Goal: Task Accomplishment & Management: Complete application form

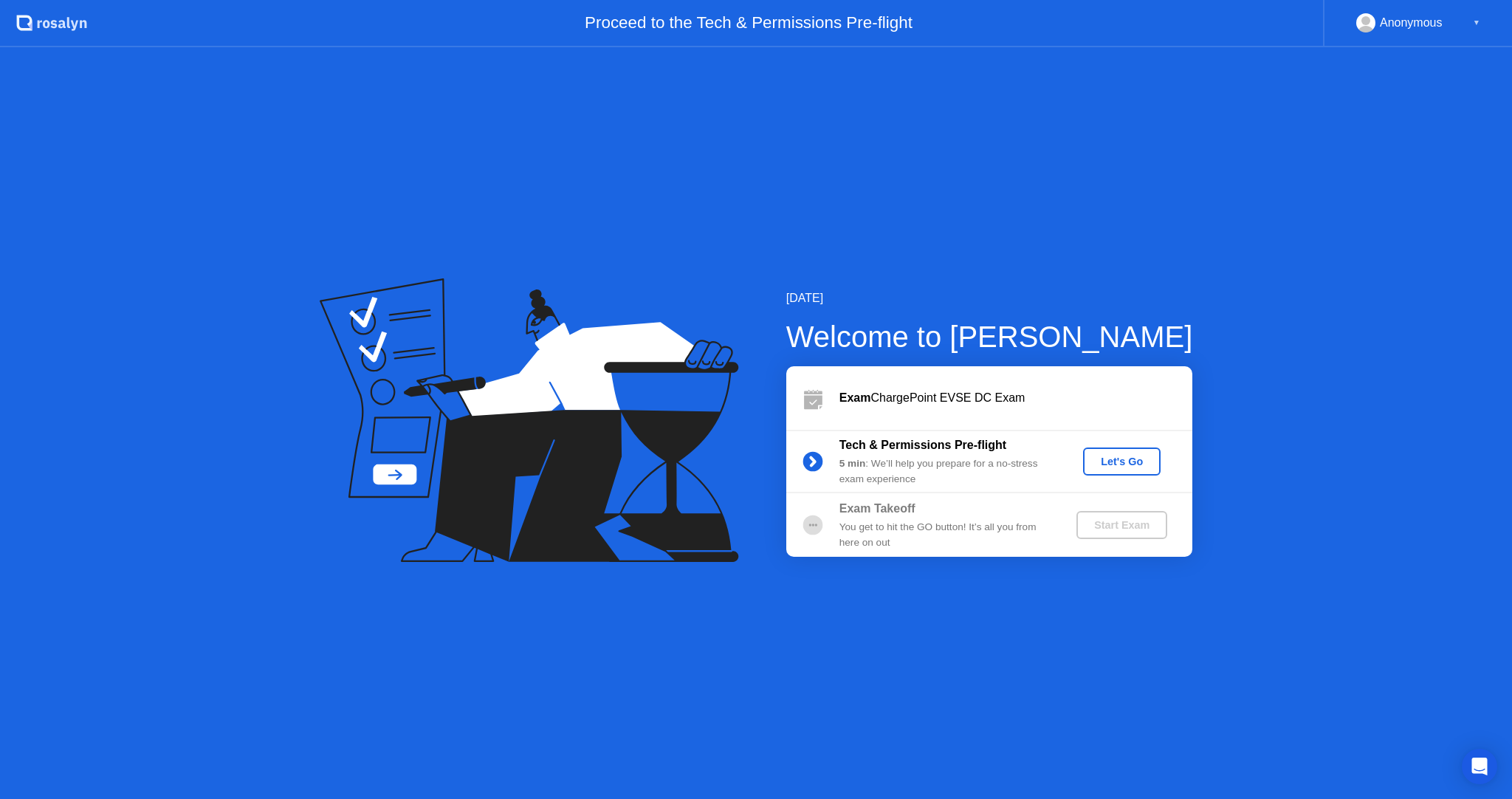
click at [1105, 467] on div "Let's Go" at bounding box center [1123, 461] width 66 height 12
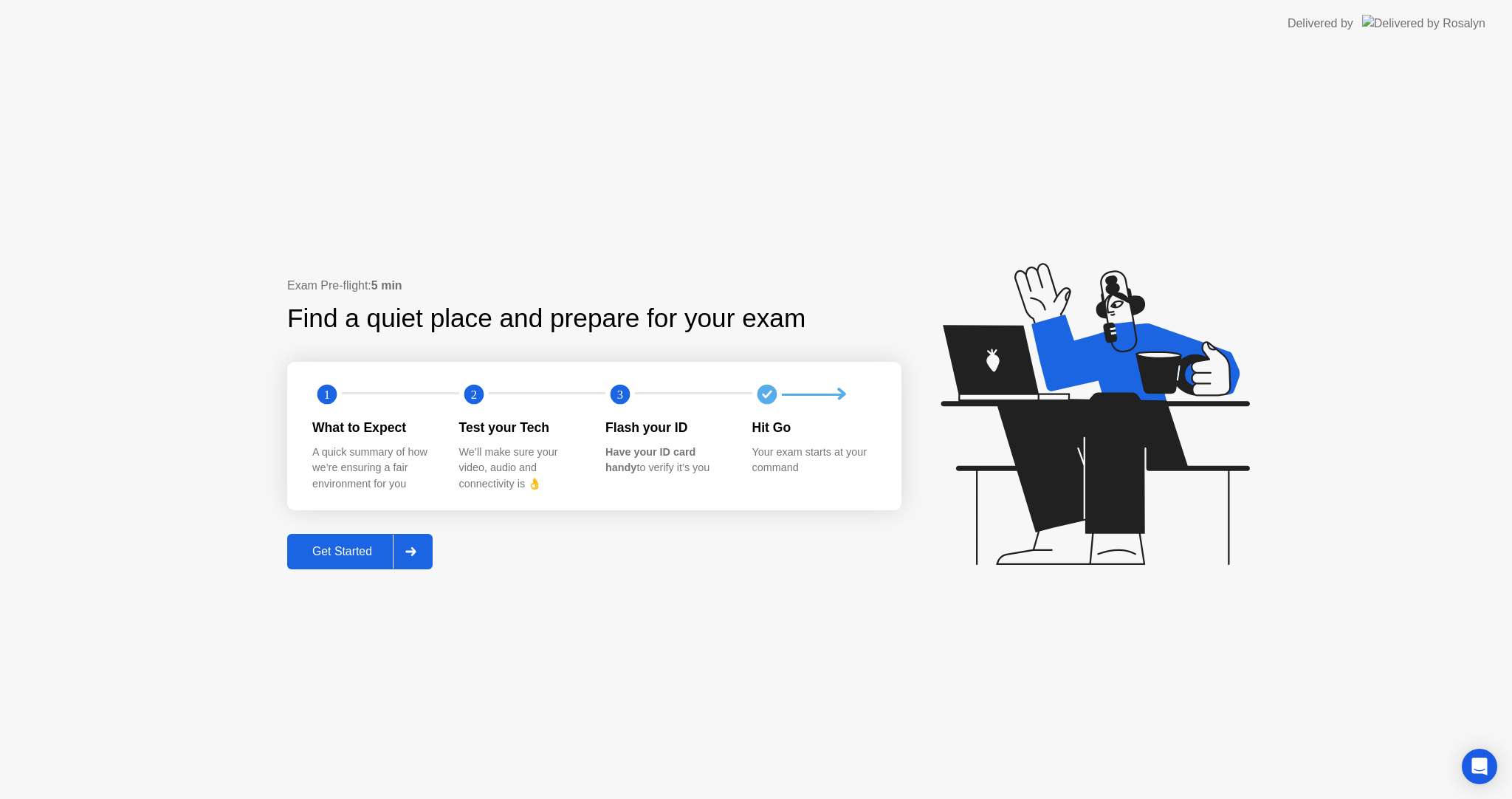
click at [420, 539] on div at bounding box center [411, 551] width 35 height 34
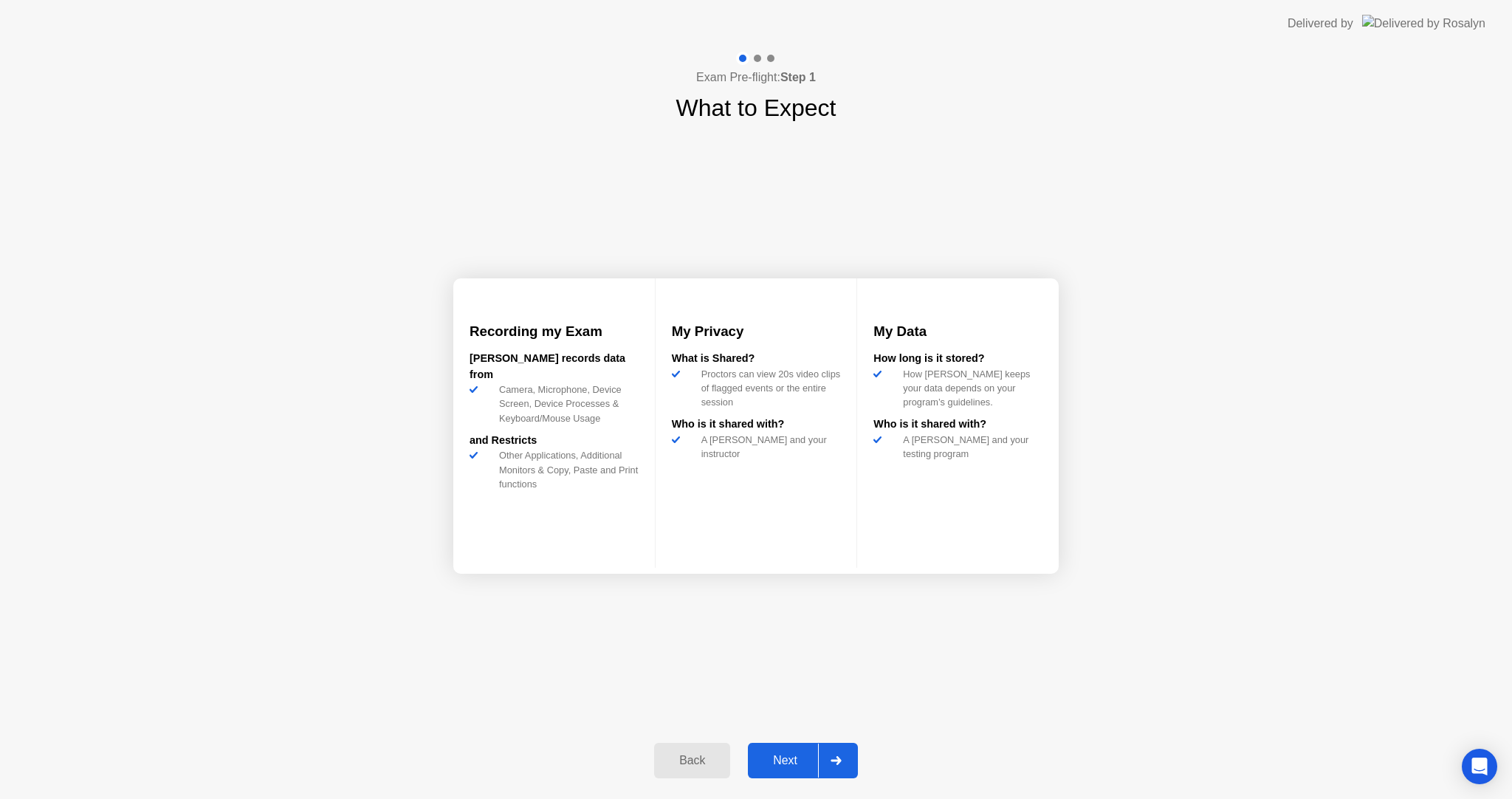
click at [788, 769] on button "Next" at bounding box center [802, 760] width 110 height 35
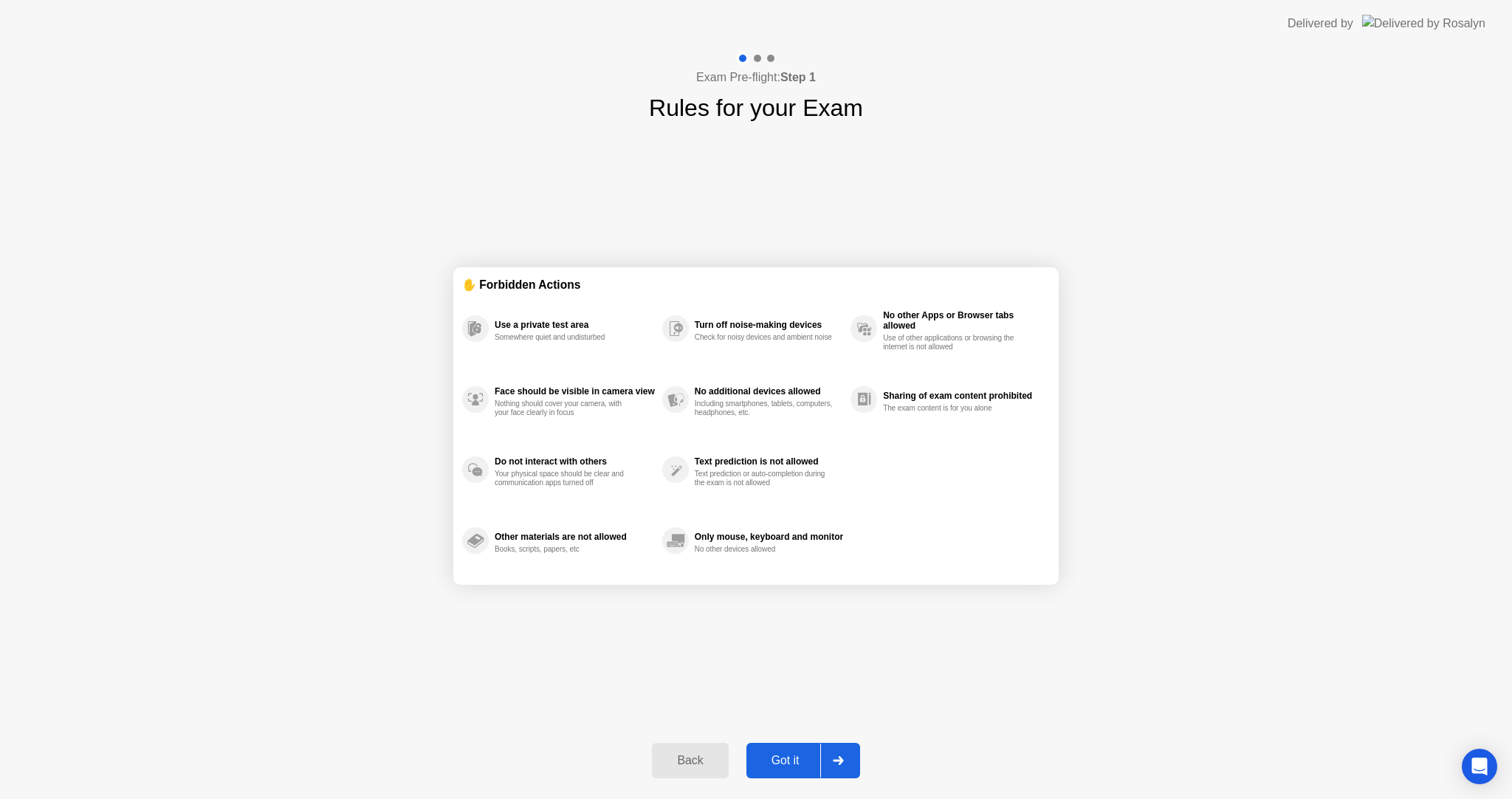
click at [789, 767] on div "Got it" at bounding box center [785, 760] width 69 height 14
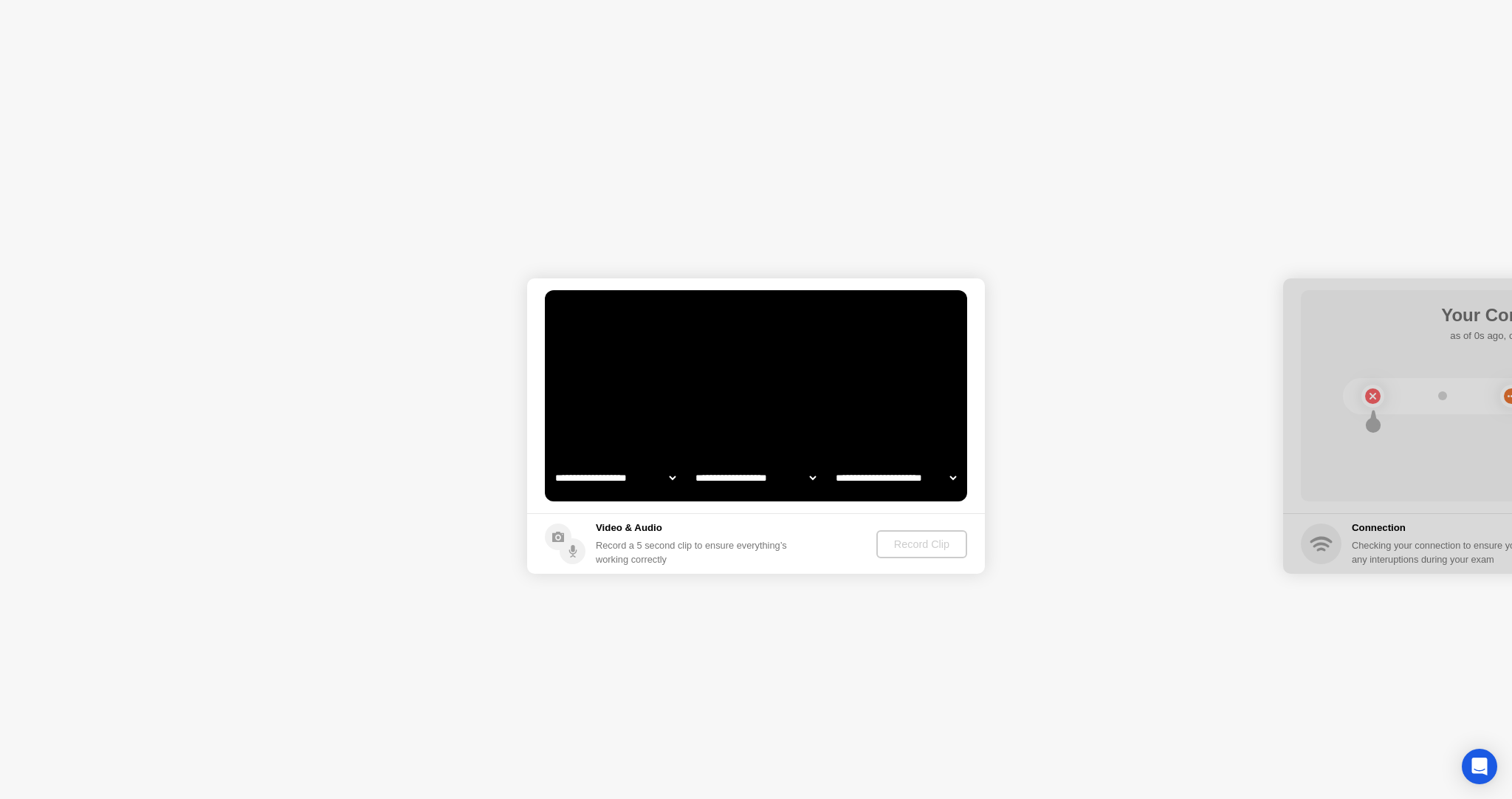
select select "**********"
select select "*******"
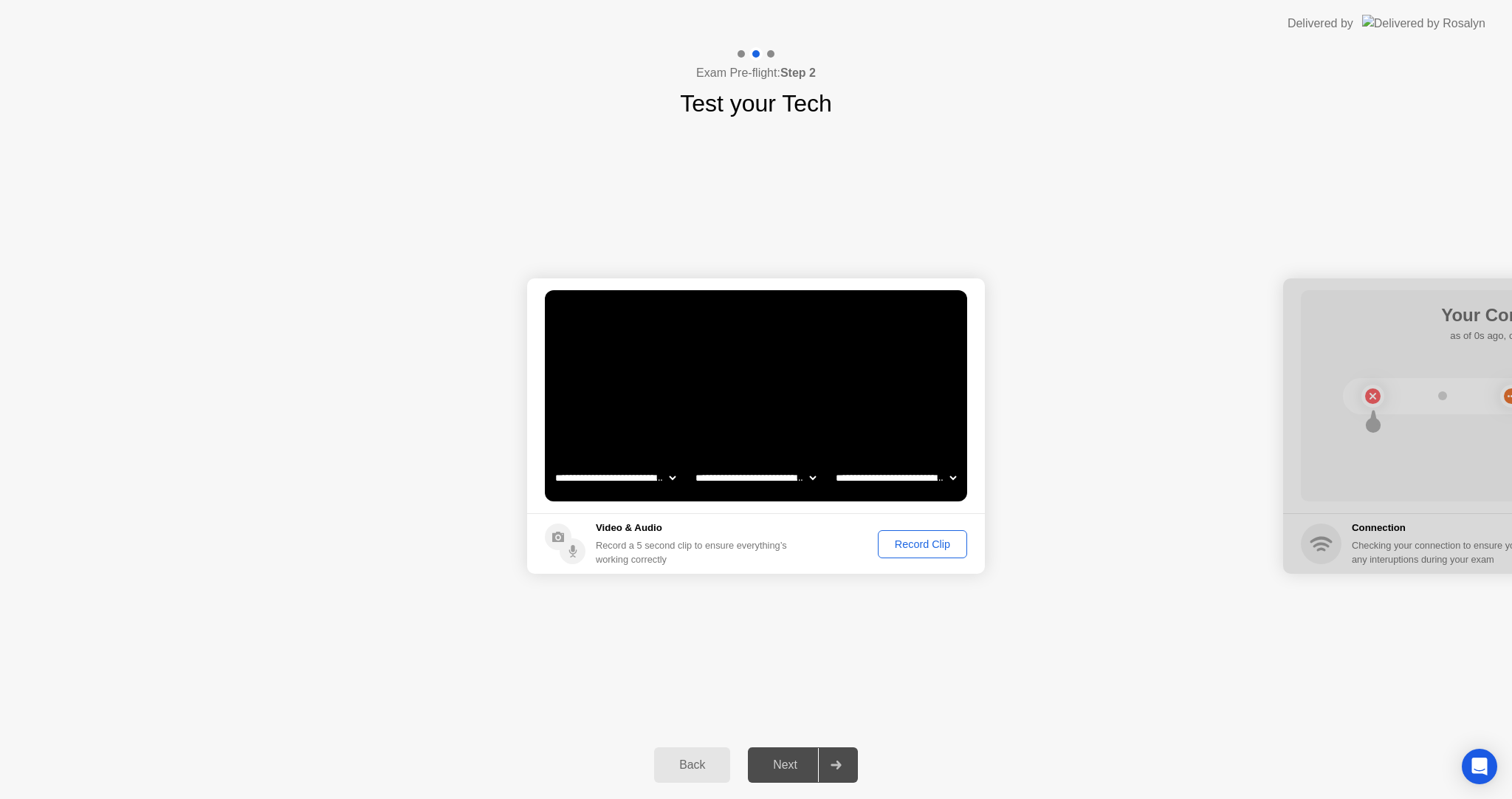
click at [883, 540] on div "Record Clip" at bounding box center [922, 544] width 79 height 12
click at [889, 547] on icon at bounding box center [887, 544] width 17 height 17
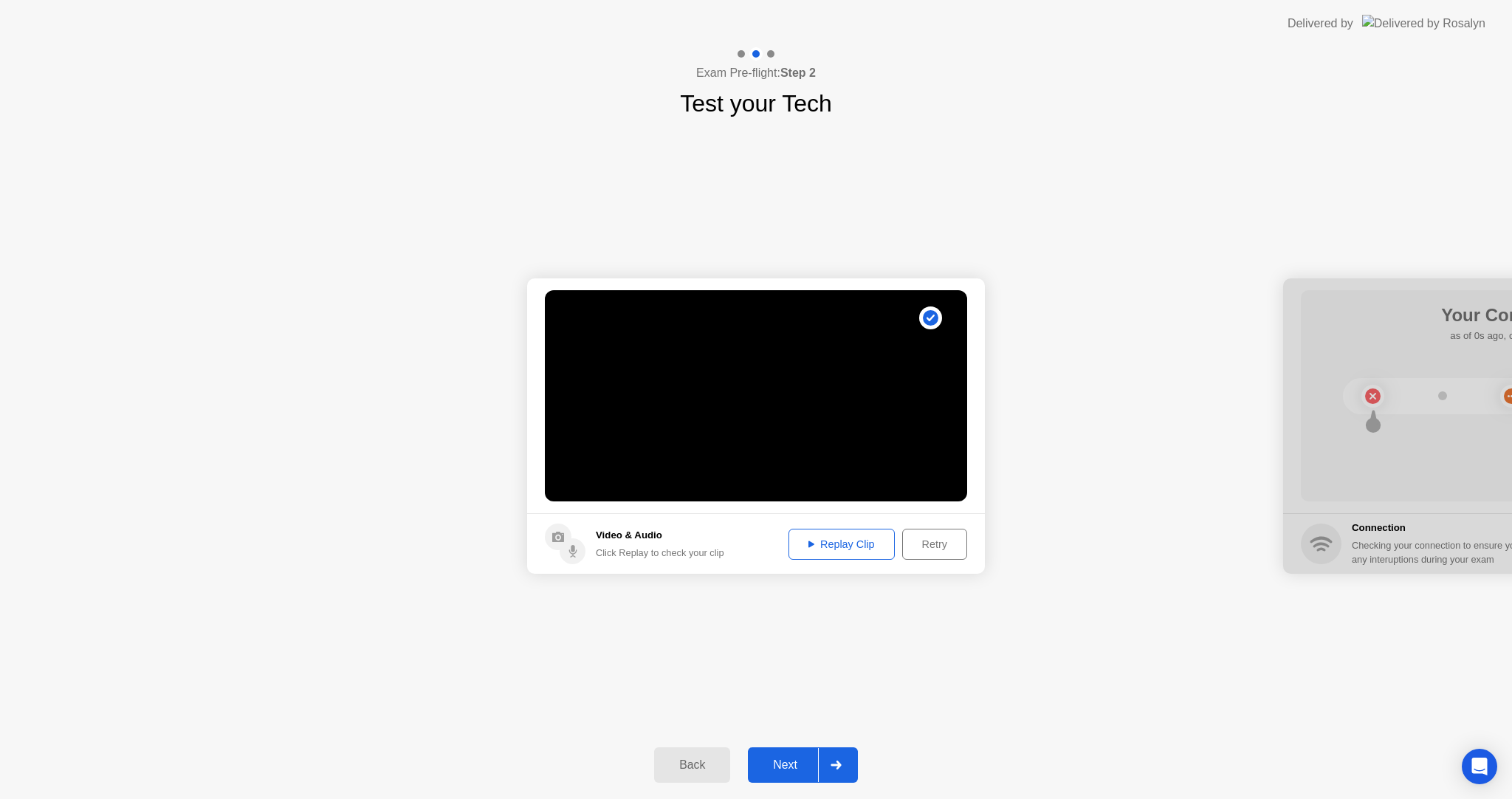
click at [855, 559] on footer "Video & Audio Click Replay to check your clip Replay Clip Retry" at bounding box center [756, 543] width 457 height 60
click at [856, 545] on div "Replay Clip" at bounding box center [841, 544] width 96 height 12
click at [799, 765] on div "Next" at bounding box center [786, 765] width 66 height 14
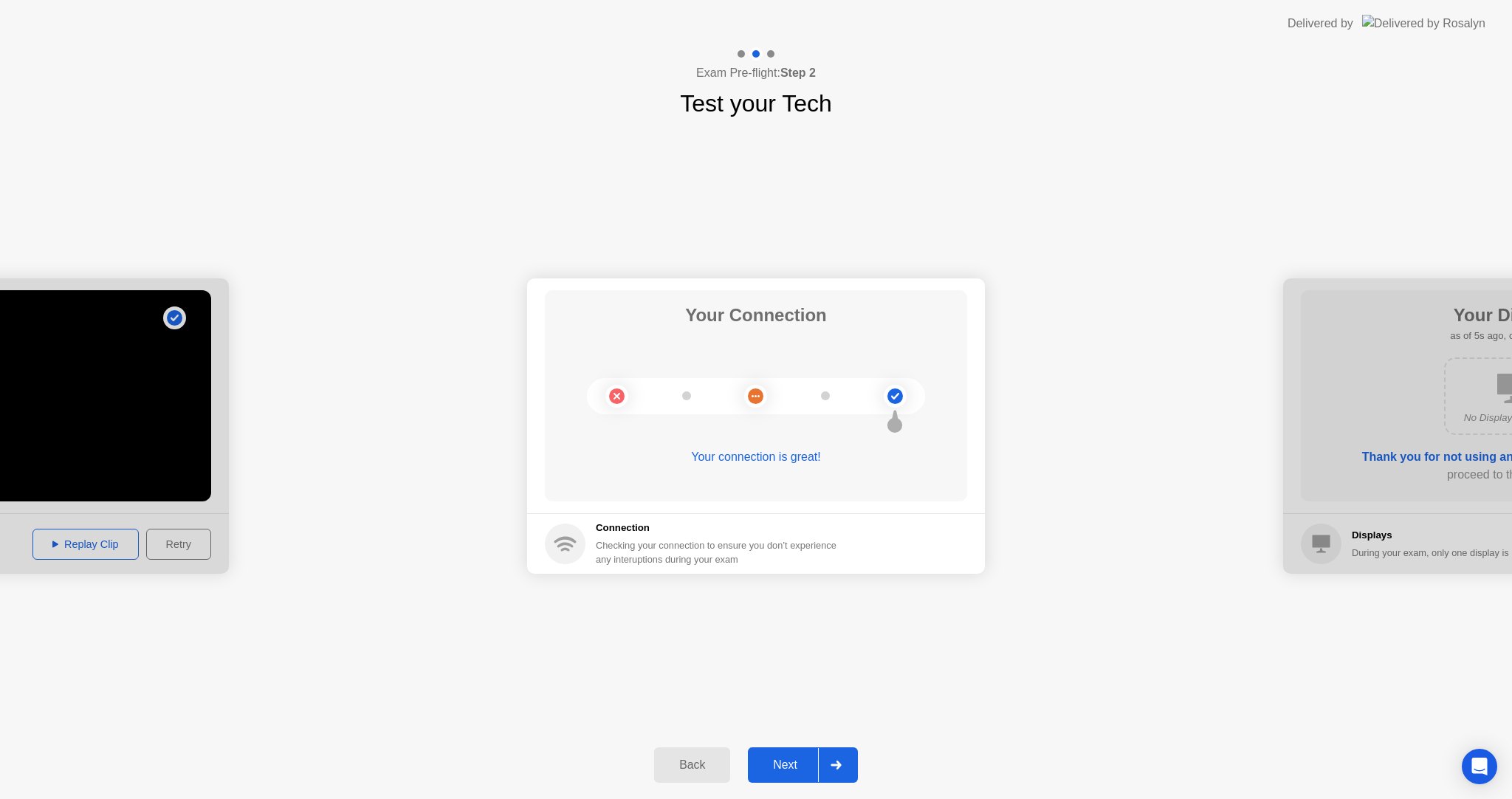
click at [800, 772] on div "Next" at bounding box center [786, 765] width 66 height 14
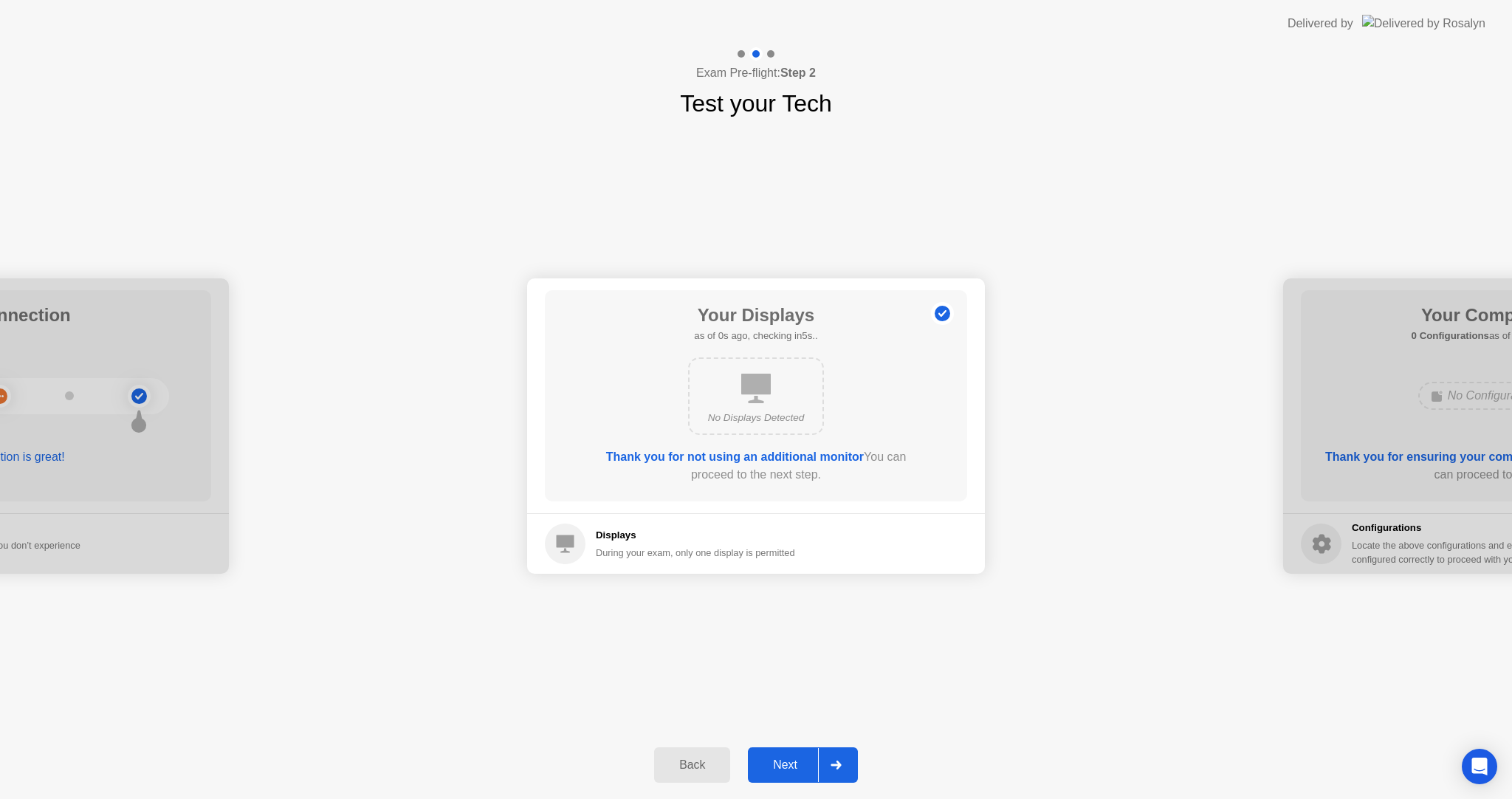
click at [774, 762] on div "Next" at bounding box center [786, 765] width 66 height 14
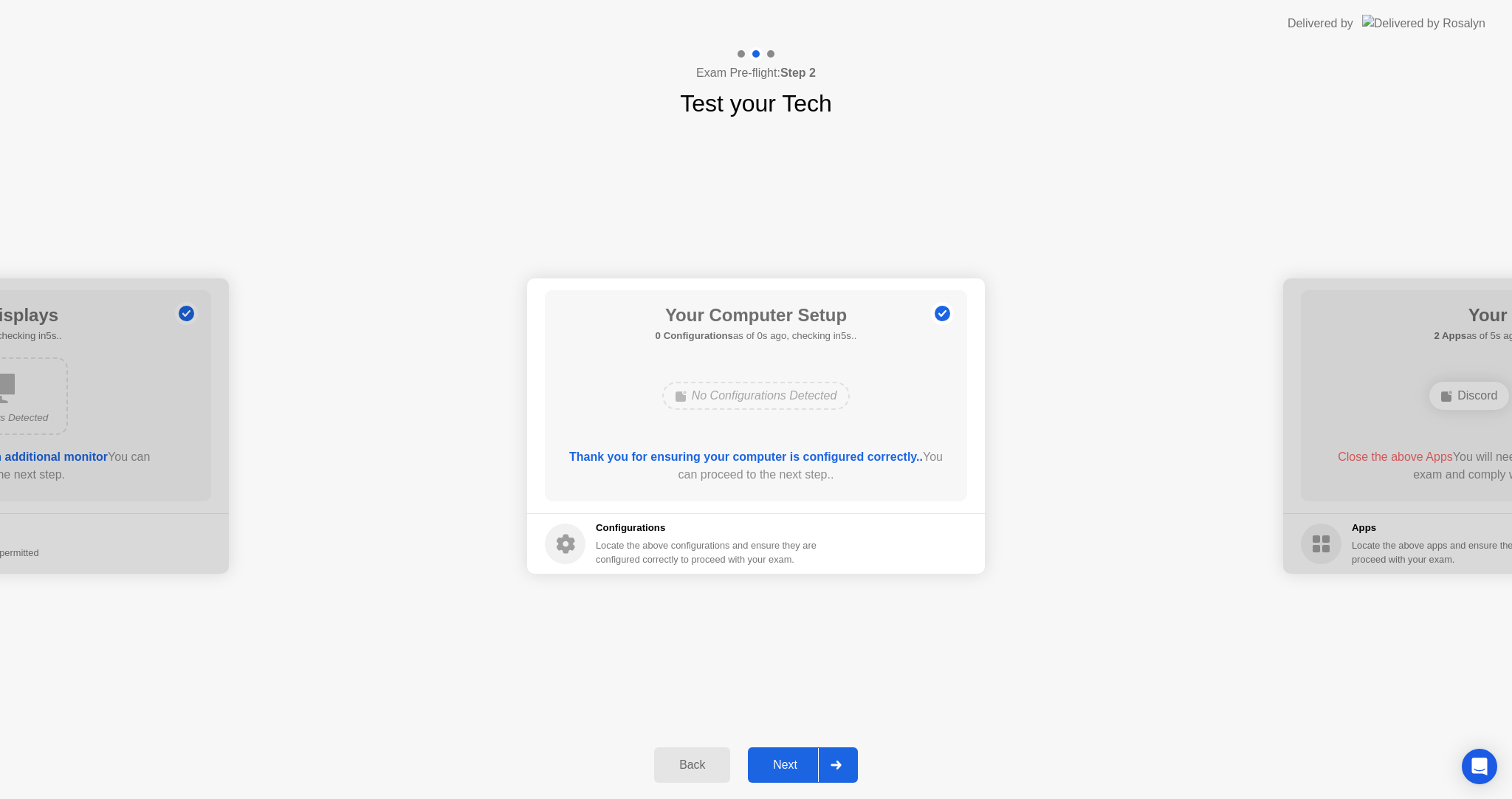
click at [778, 762] on div "Next" at bounding box center [786, 765] width 66 height 14
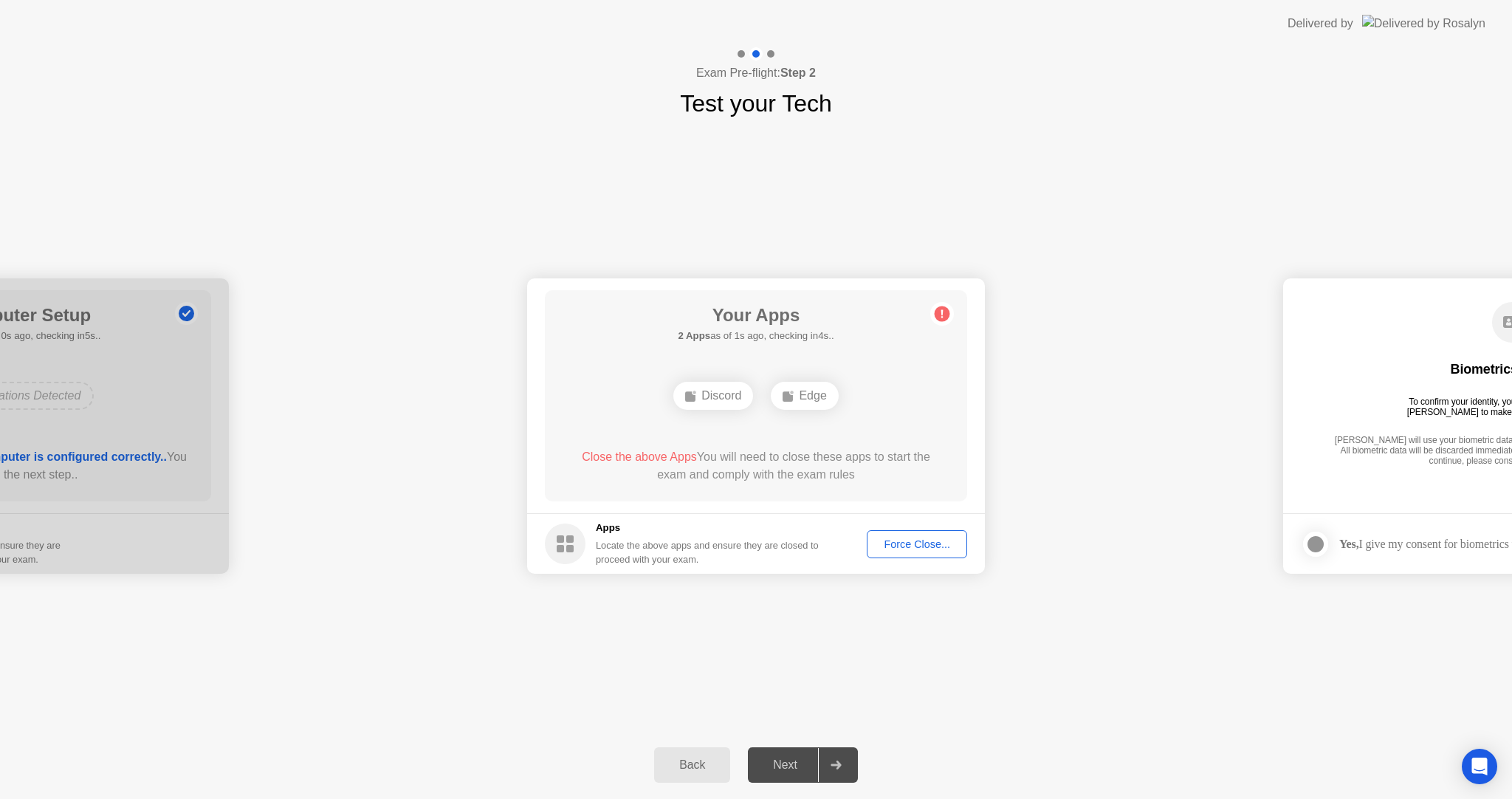
click at [899, 541] on div "Force Close..." at bounding box center [917, 544] width 90 height 12
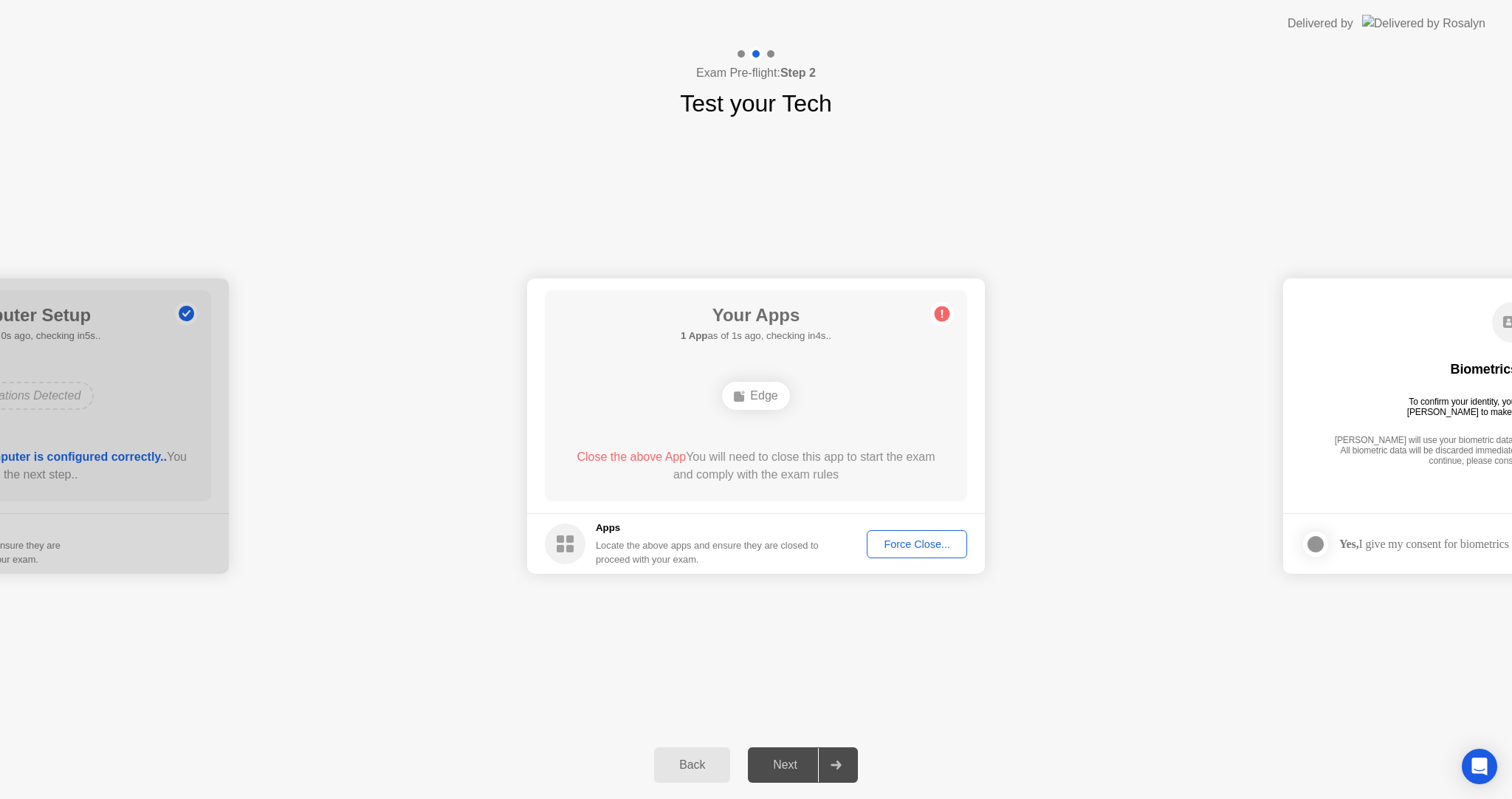
click at [1117, 686] on div "**********" at bounding box center [756, 426] width 1512 height 610
click at [906, 548] on div "Force Close..." at bounding box center [917, 544] width 90 height 12
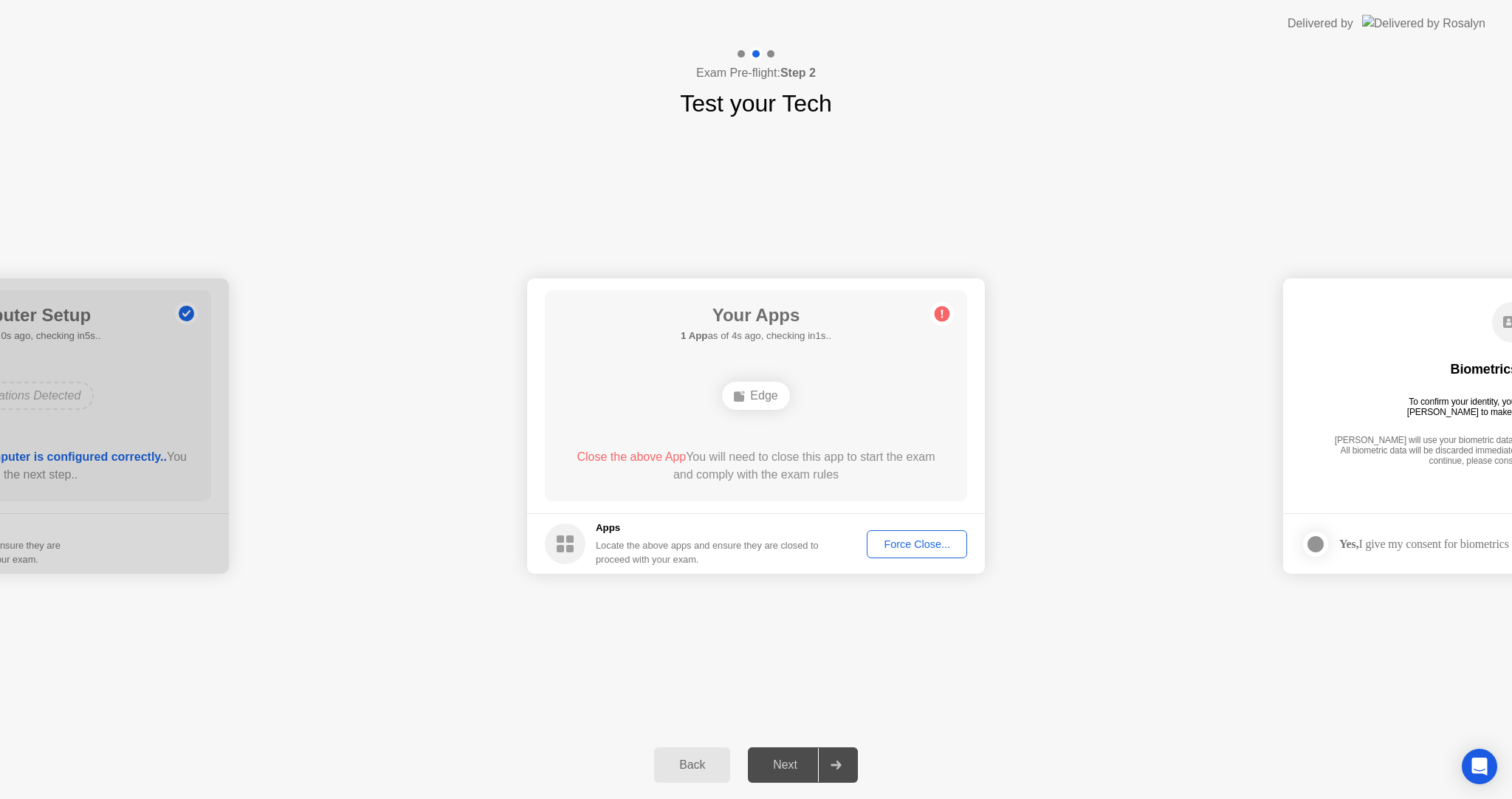
click at [883, 540] on div "Force Close..." at bounding box center [917, 544] width 90 height 12
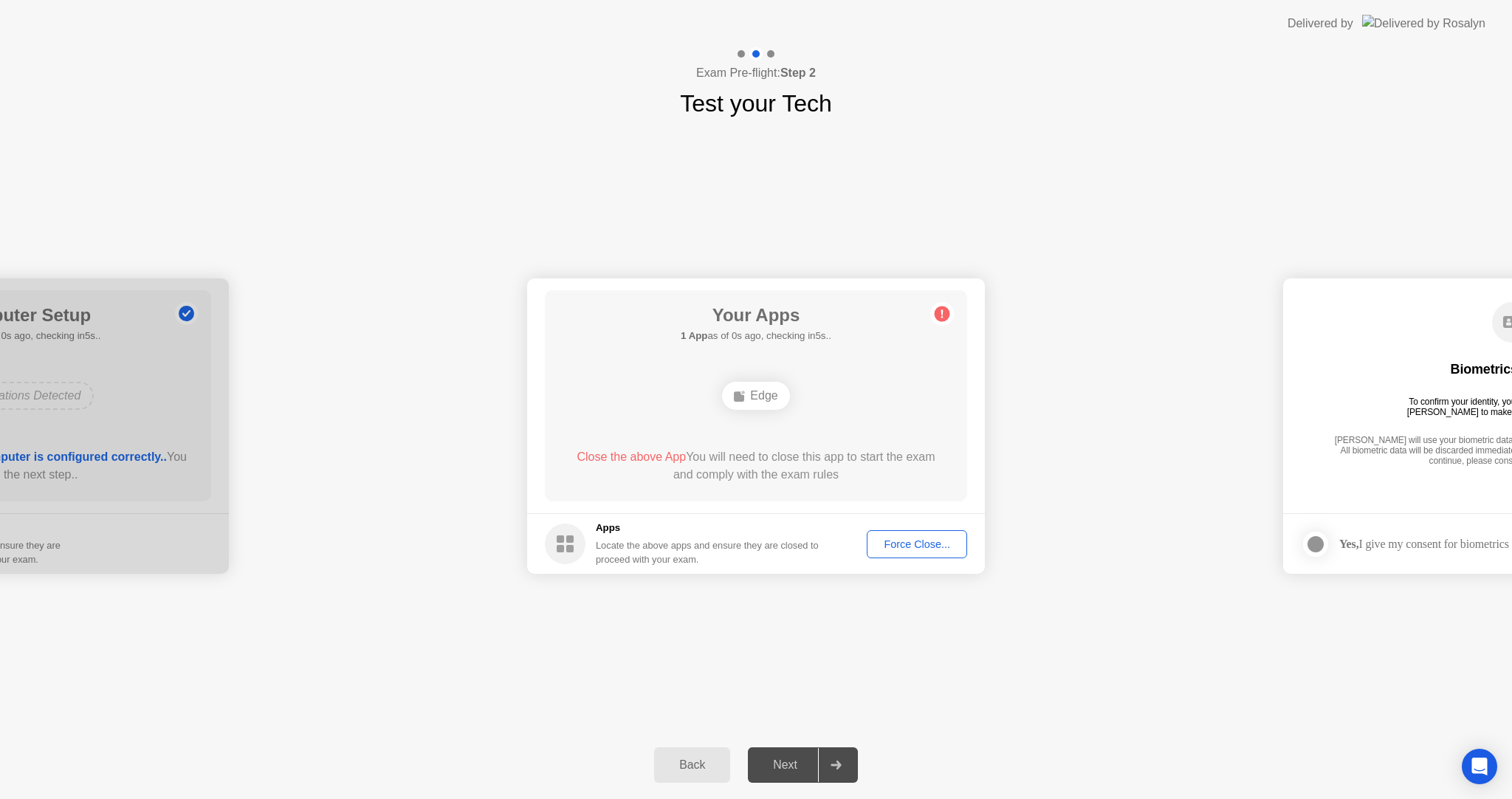
click at [746, 393] on icon at bounding box center [740, 395] width 12 height 12
click at [741, 395] on rect at bounding box center [739, 396] width 11 height 11
click at [744, 395] on icon at bounding box center [740, 395] width 12 height 12
click at [1295, 675] on div "**********" at bounding box center [756, 426] width 1512 height 610
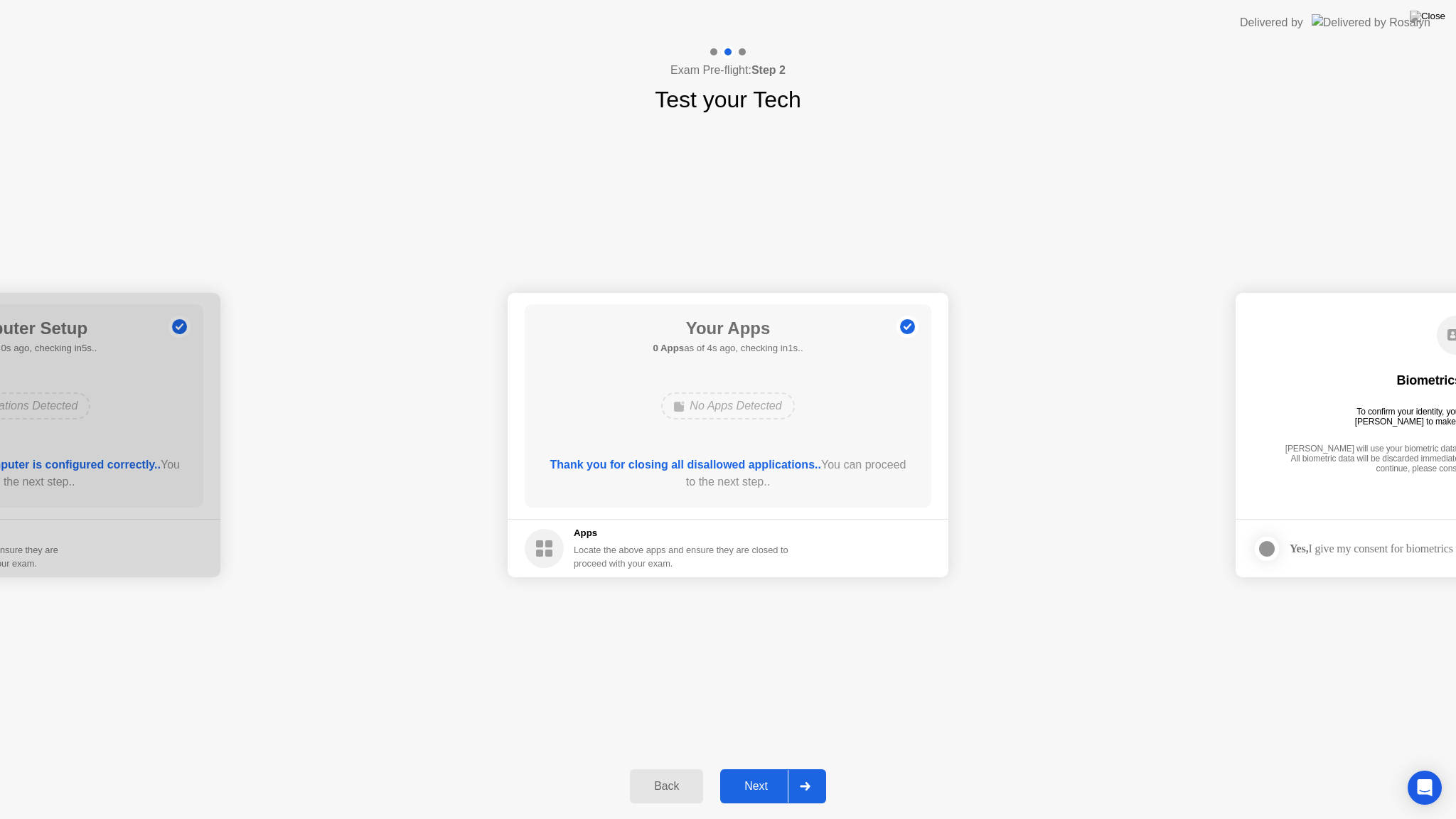
click at [771, 769] on div "Next" at bounding box center [757, 786] width 64 height 13
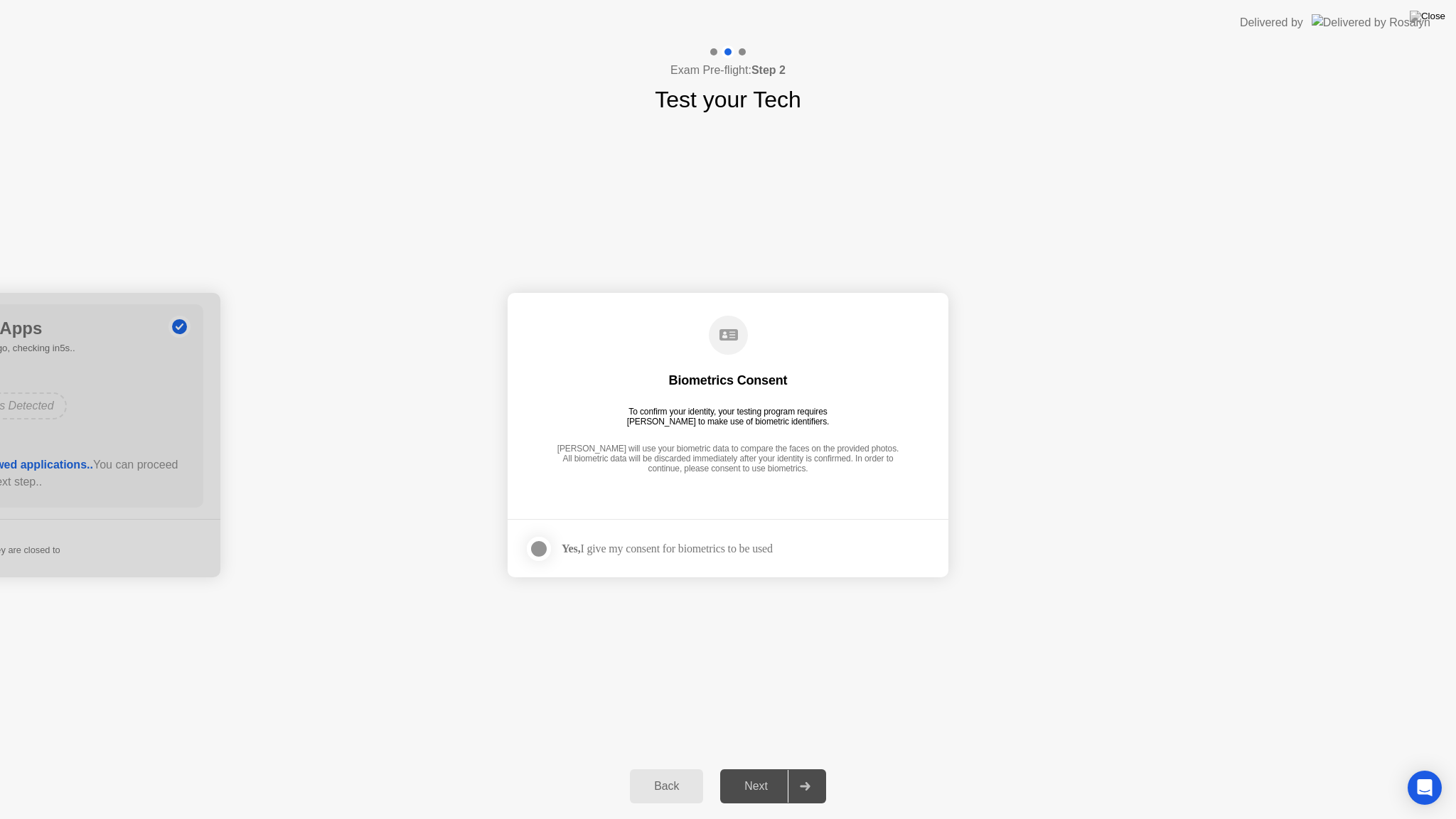
click at [550, 535] on label at bounding box center [543, 549] width 37 height 28
click at [741, 769] on div "Next" at bounding box center [757, 786] width 64 height 13
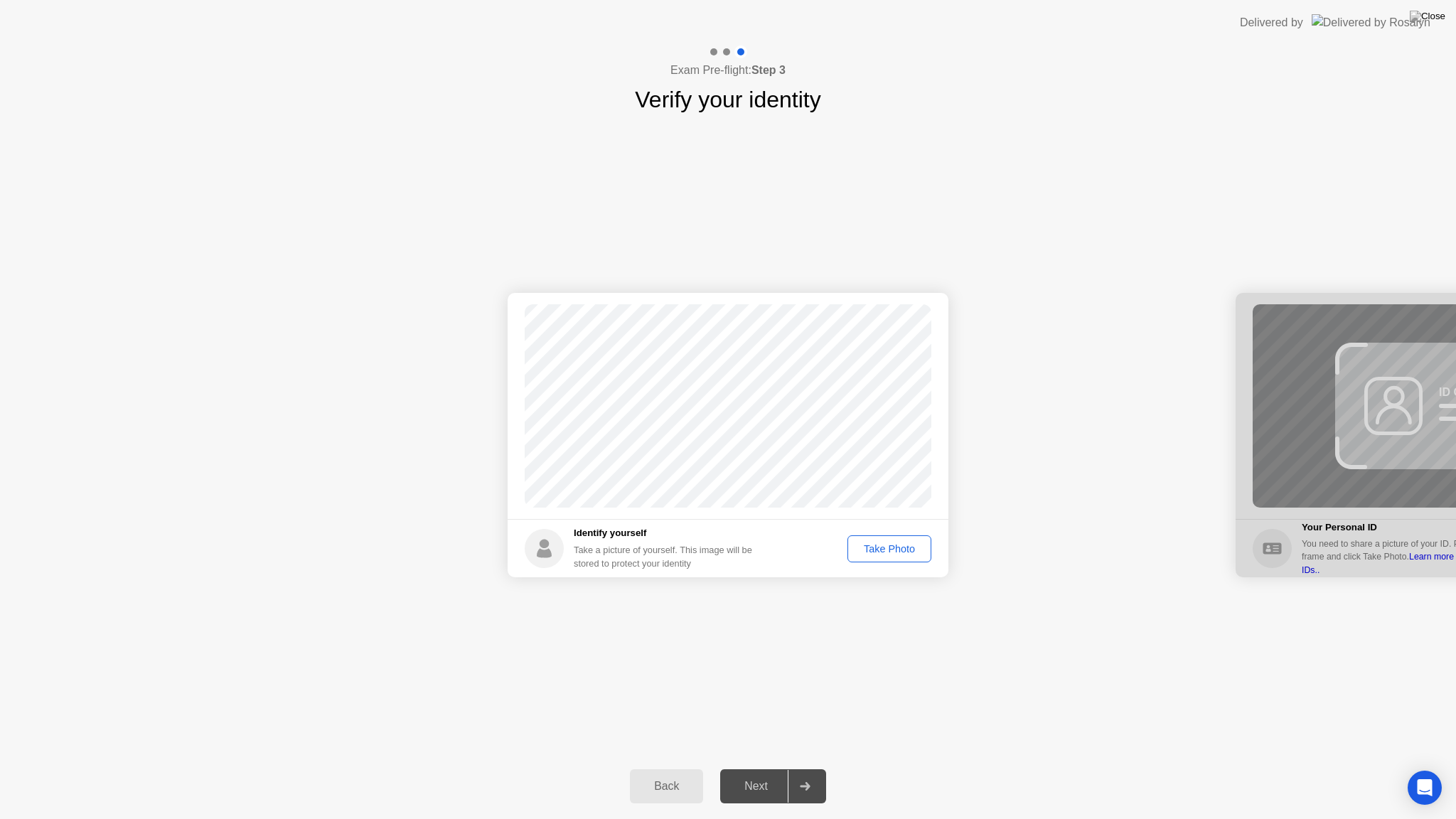
click at [906, 553] on div "Take Photo" at bounding box center [889, 549] width 74 height 11
click at [734, 769] on div "Next" at bounding box center [757, 786] width 64 height 13
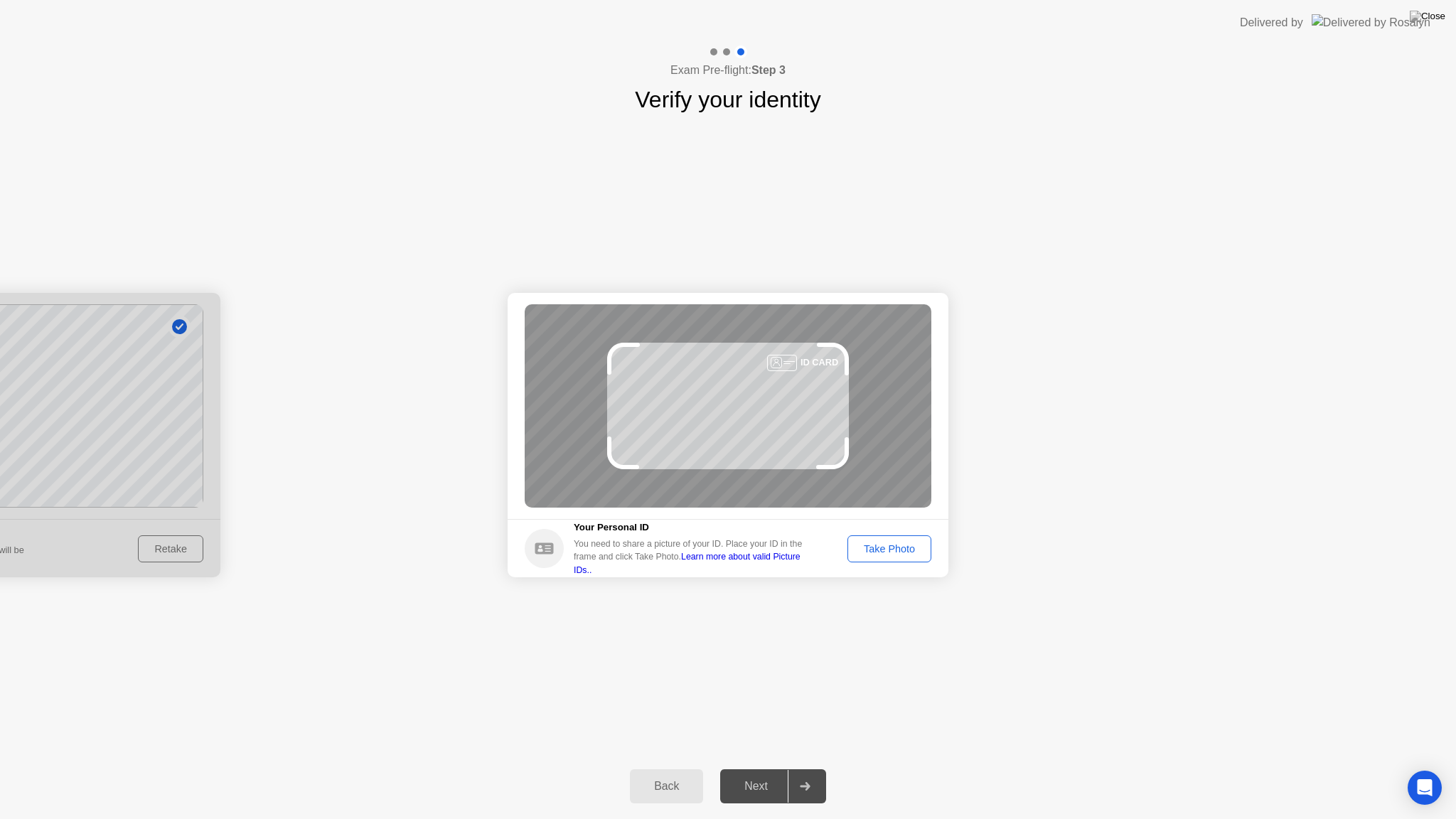
click at [882, 557] on button "Take Photo" at bounding box center [889, 549] width 84 height 27
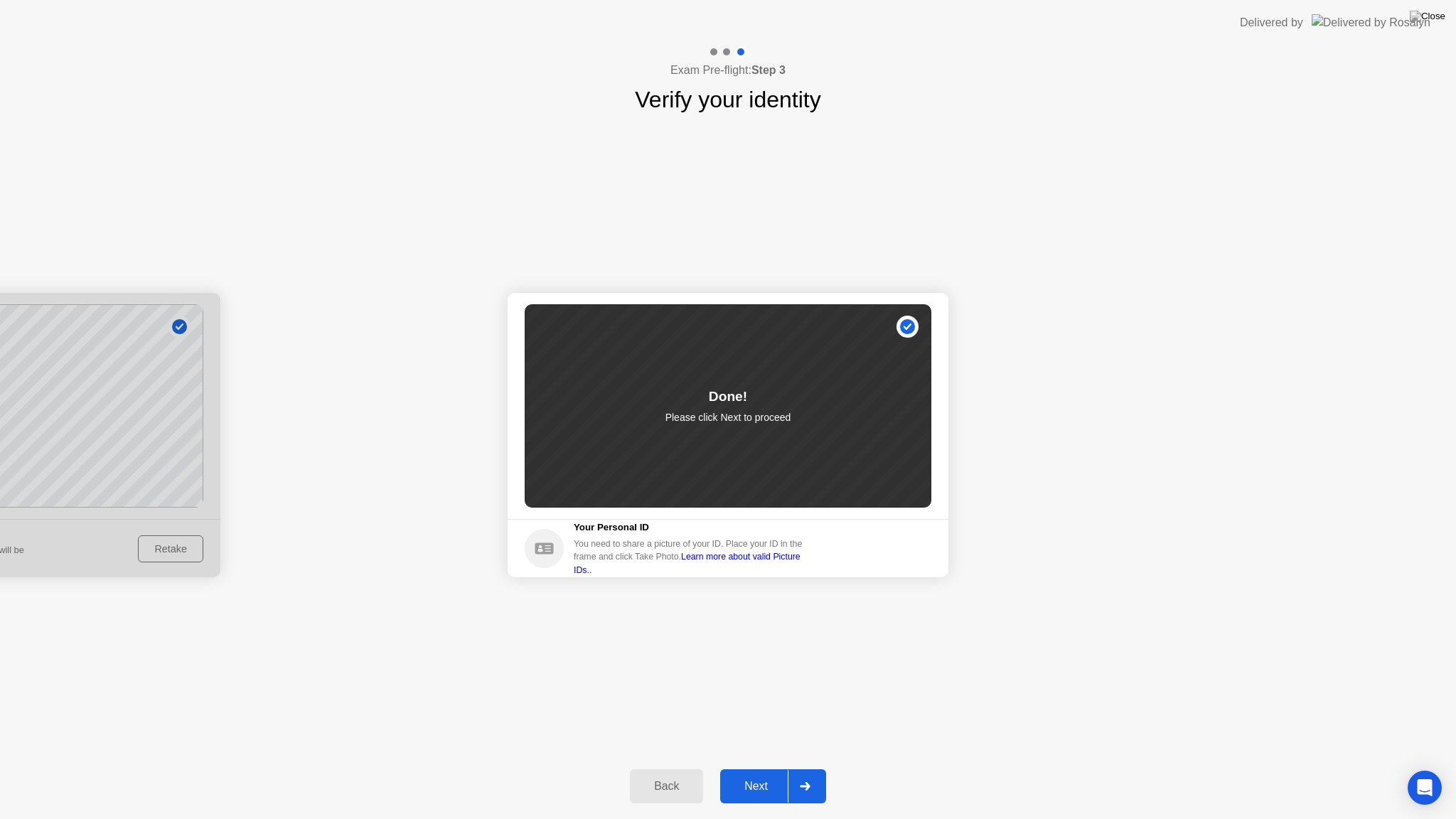
click at [757, 769] on button "Next" at bounding box center [772, 786] width 106 height 34
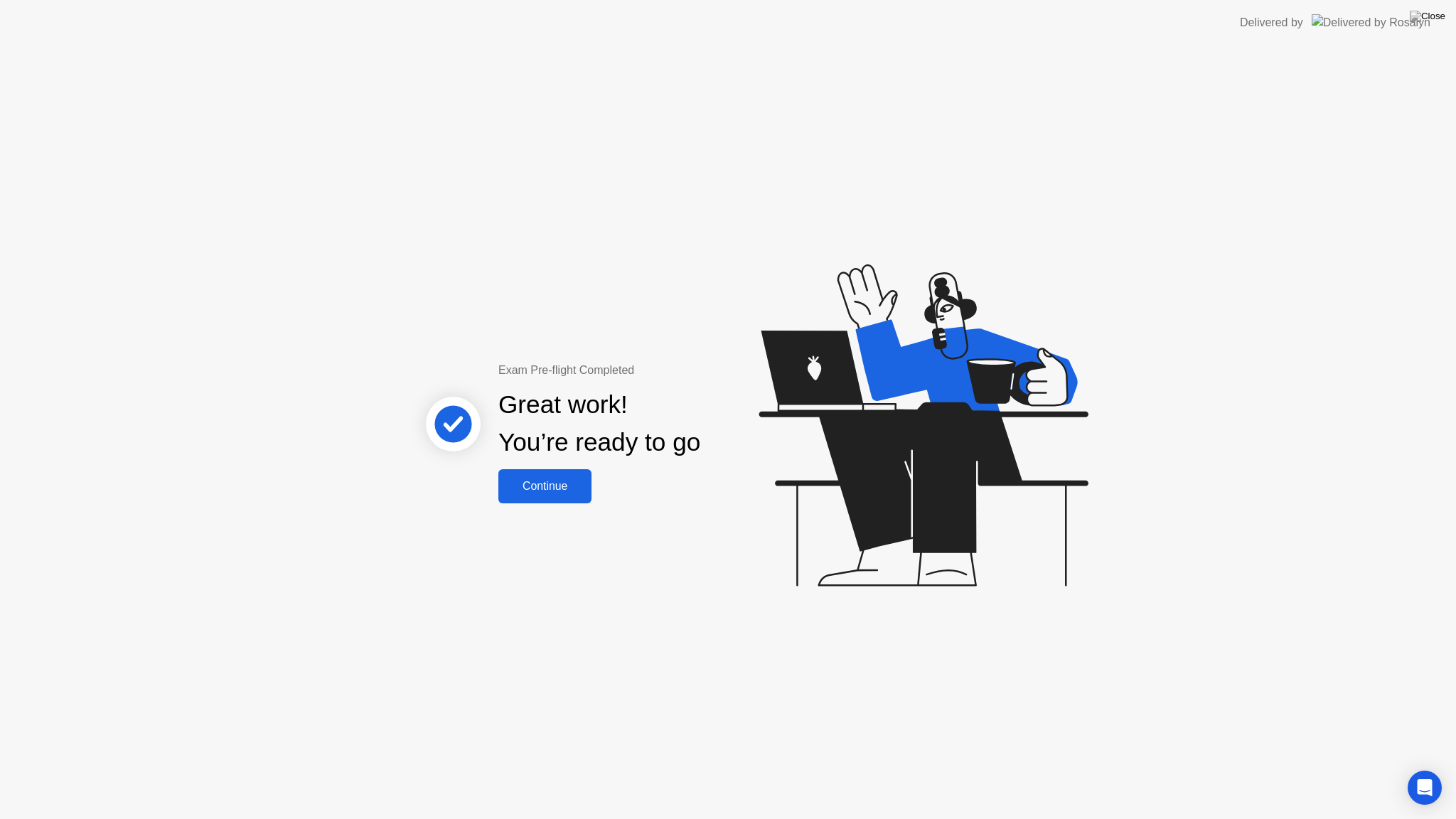
click at [580, 470] on button "Continue" at bounding box center [545, 486] width 94 height 34
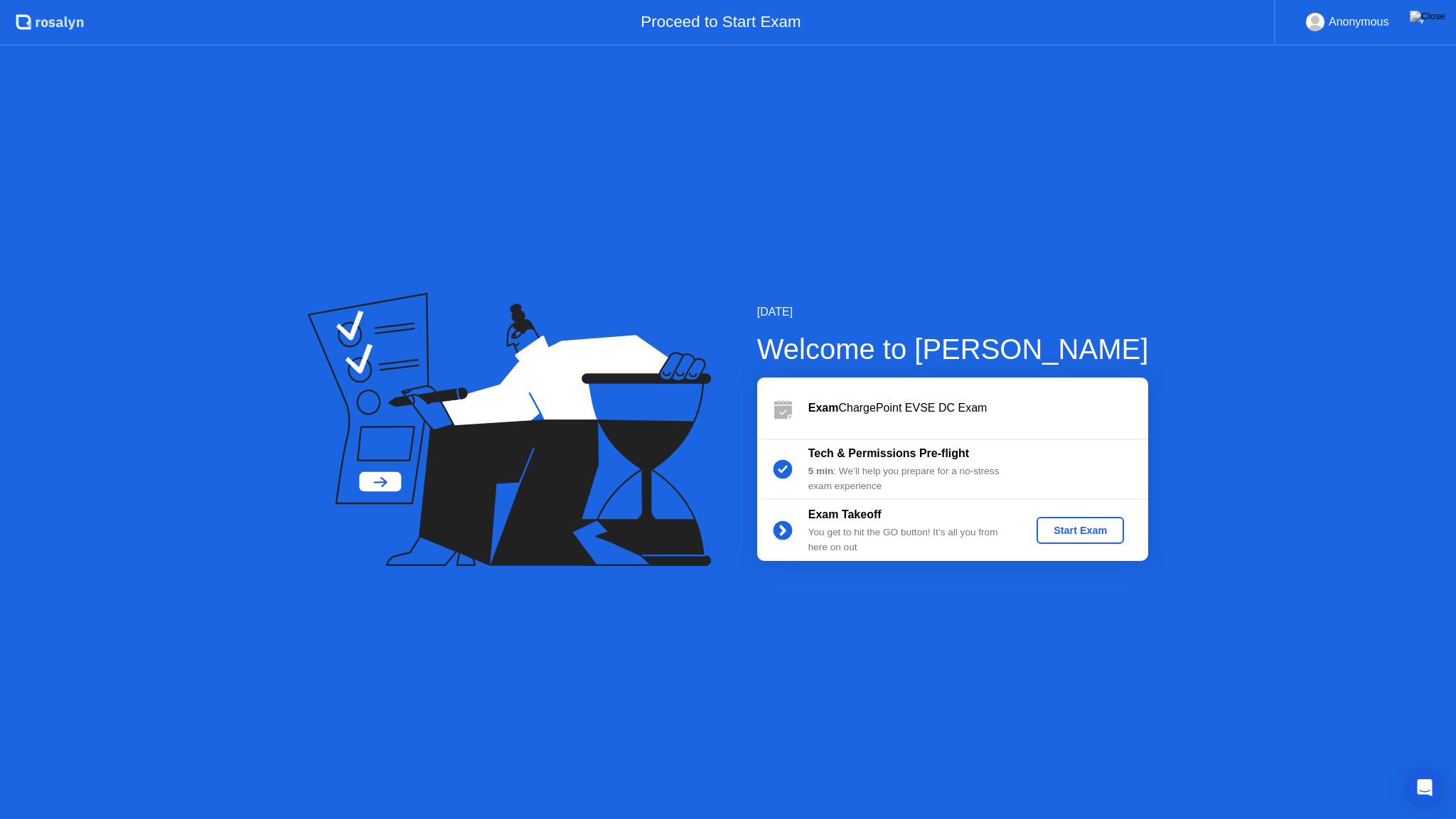
click at [1074, 534] on div "Start Exam" at bounding box center [1080, 530] width 76 height 11
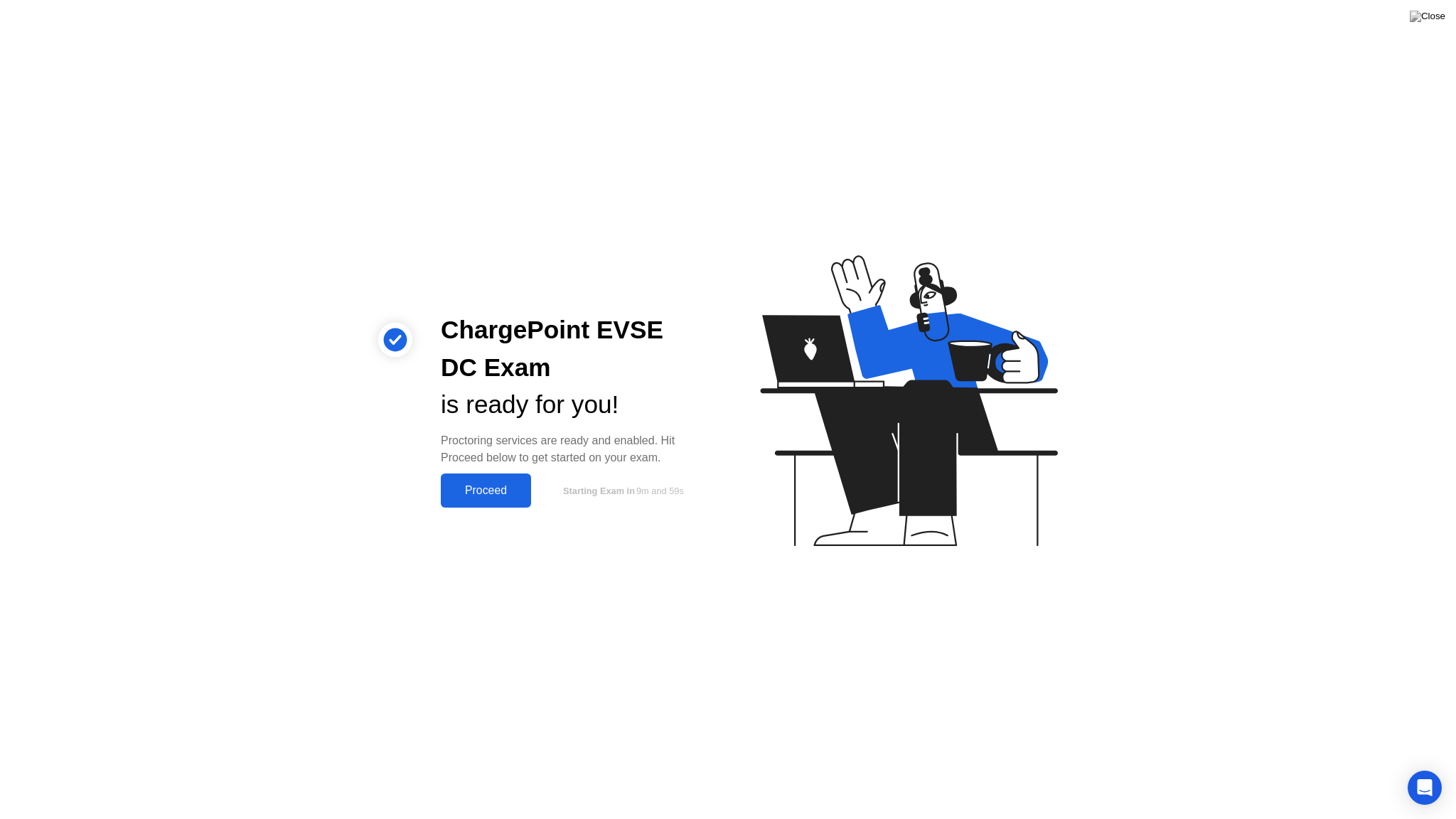
click at [514, 503] on button "Proceed" at bounding box center [485, 490] width 91 height 34
